Goal: Navigation & Orientation: Find specific page/section

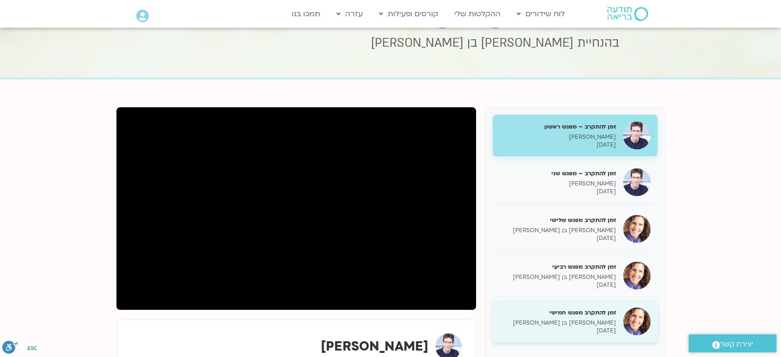
click at [566, 319] on p "שאנייה כהן בן חיים" at bounding box center [558, 323] width 116 height 8
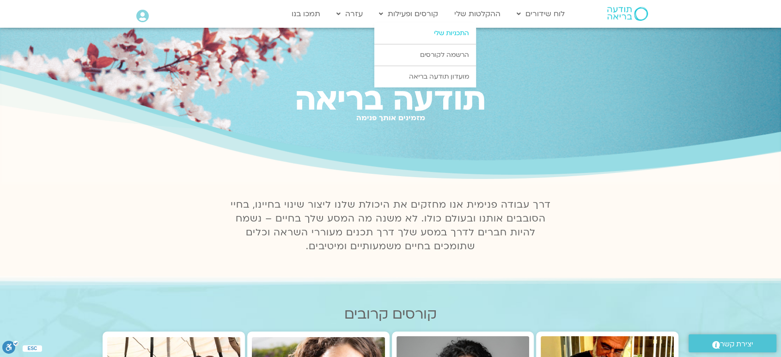
click at [453, 28] on link "התכניות שלי" at bounding box center [425, 33] width 102 height 21
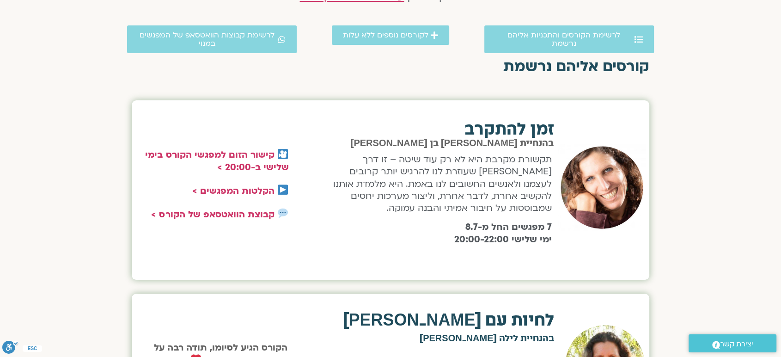
scroll to position [281, 0]
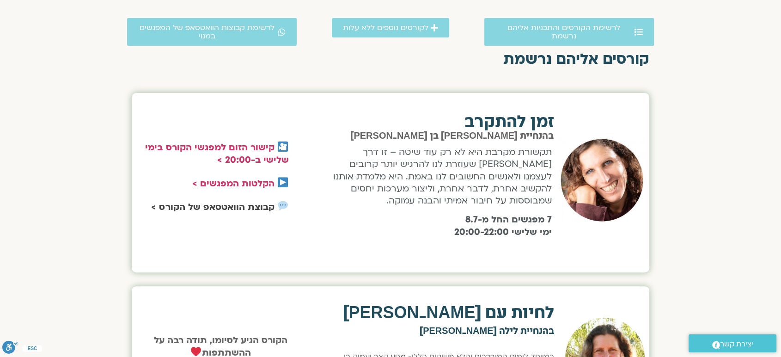
click at [254, 210] on link "קבוצת הוואטסאפ של הקורס >" at bounding box center [212, 207] width 123 height 12
